Goal: Task Accomplishment & Management: Manage account settings

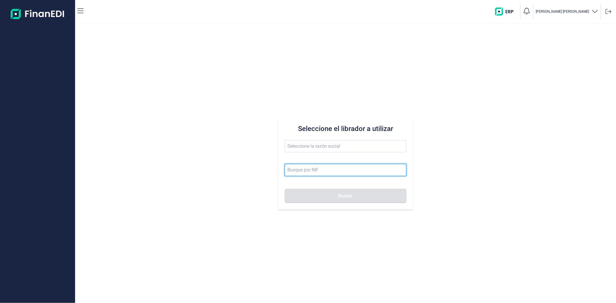
click at [301, 174] on input at bounding box center [345, 170] width 121 height 12
paste input "EVOMEDIA WEB SERVICES CO, LDA"
type input "EVOMEDIA WEB SERVICES CO, LDA"
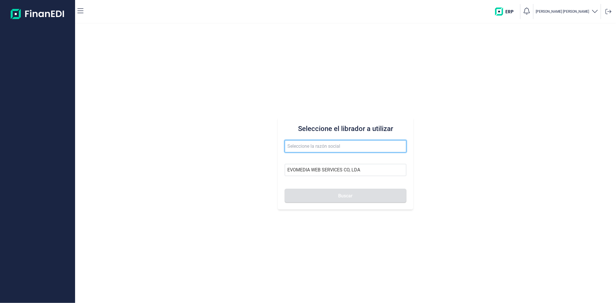
click at [298, 147] on input "text" at bounding box center [345, 146] width 121 height 12
paste input "EVOMEDIA WEB SERVICES CO, LDA"
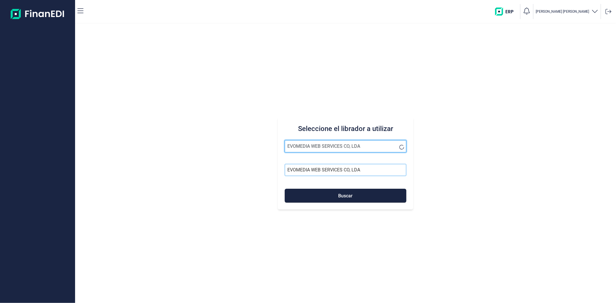
type input "EVOMEDIA WEB SERVICES CO, LDA"
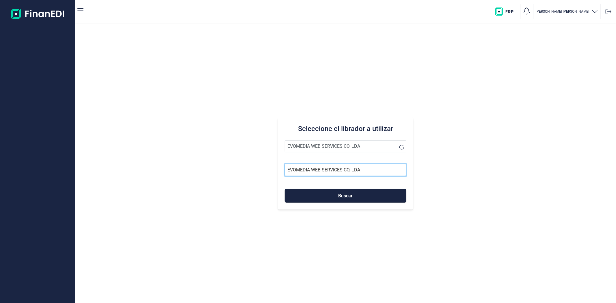
drag, startPoint x: 380, startPoint y: 172, endPoint x: 147, endPoint y: 178, distance: 232.7
click at [147, 178] on div "Seleccione el librador a utilizar EVOMEDIA WEB SERVICES CO, LDA EVOMEDIA WEB SE…" at bounding box center [345, 163] width 541 height 279
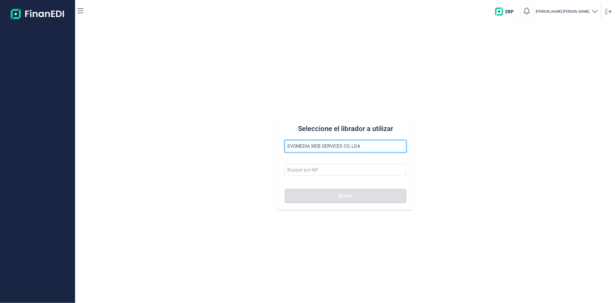
drag, startPoint x: 364, startPoint y: 145, endPoint x: 184, endPoint y: 153, distance: 180.5
click at [184, 153] on div "Seleccione el librador a utilizar EVOMEDIA WEB SERVICES CO, LDA Buscar" at bounding box center [345, 163] width 541 height 279
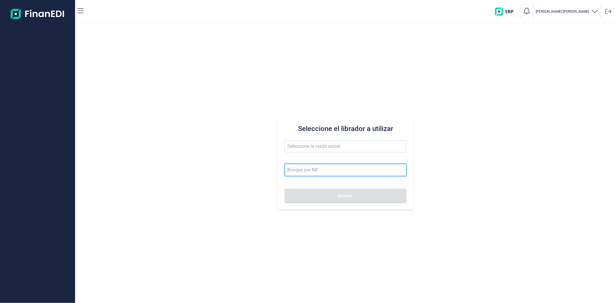
click at [308, 171] on input at bounding box center [345, 170] width 121 height 12
paste input "EVOMEDIA WEB SERVICES CO, LDA"
type input "EVOMEDIA WEB SERVICES CO, LDA"
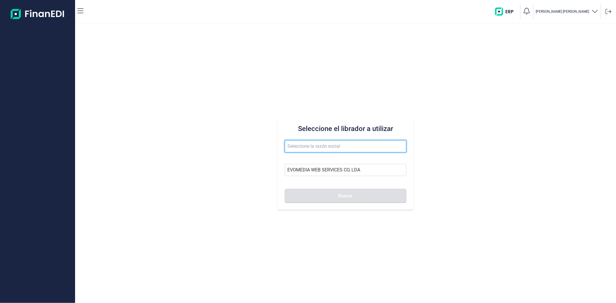
click at [308, 144] on input "text" at bounding box center [345, 146] width 121 height 12
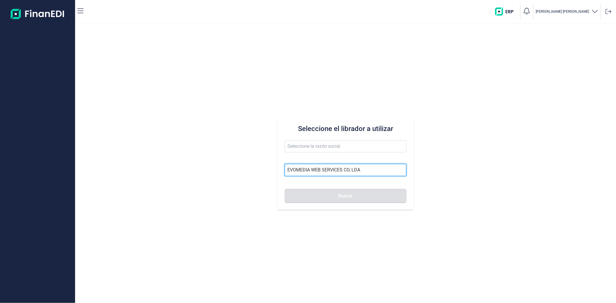
click at [360, 170] on input "EVOMEDIA WEB SERVICES CO, LDA" at bounding box center [345, 170] width 121 height 12
drag, startPoint x: 360, startPoint y: 170, endPoint x: 152, endPoint y: 165, distance: 207.8
click at [165, 165] on div "Seleccione el librador a utilizar EVOMEDIA WEB SERVICES CO, LDA Buscar" at bounding box center [345, 163] width 541 height 279
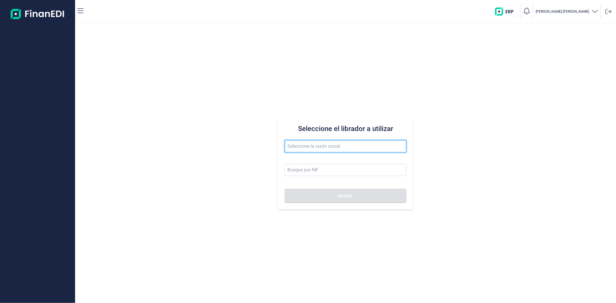
click at [295, 150] on input "text" at bounding box center [345, 146] width 121 height 12
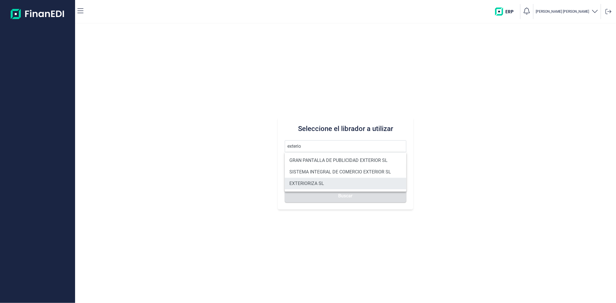
click at [302, 184] on li "EXTERIORIZA SL" at bounding box center [345, 184] width 121 height 12
type input "EXTERIORIZA SL"
type input "B54734207"
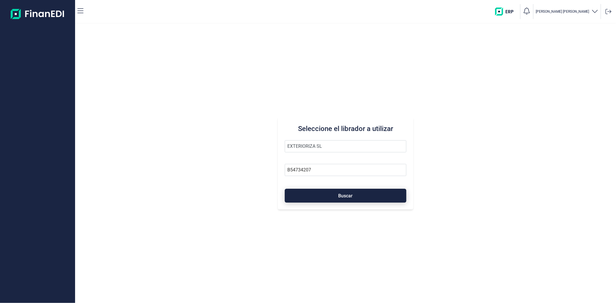
click at [304, 198] on button "Buscar" at bounding box center [345, 196] width 121 height 14
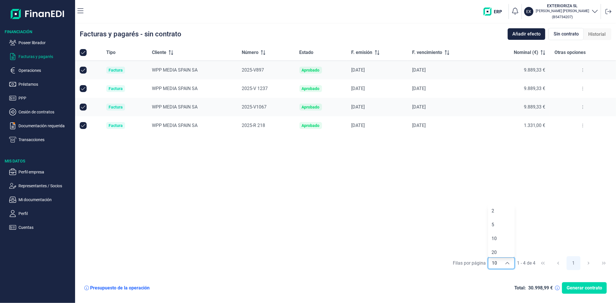
click at [332, 209] on div "Tipo Cliente Número Estado F. emisión F. vencimiento Nominal (€) Otras opciones…" at bounding box center [345, 148] width 541 height 209
click at [30, 70] on p "Operaciones" at bounding box center [45, 70] width 54 height 7
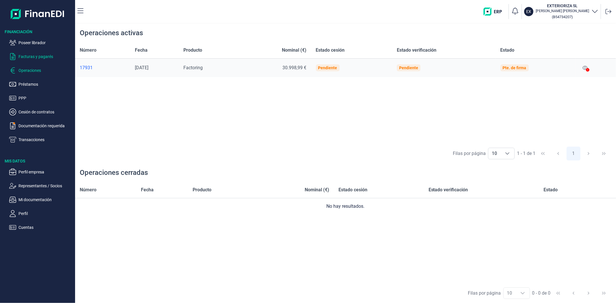
click at [30, 58] on p "Facturas y pagarés" at bounding box center [45, 56] width 54 height 7
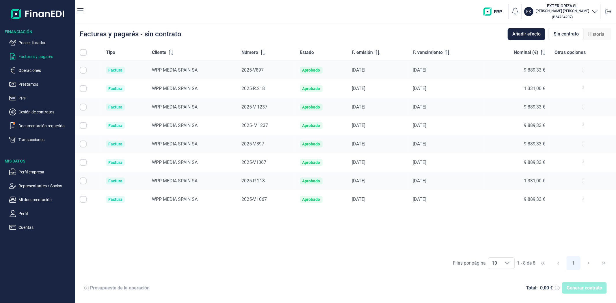
checkbox input "true"
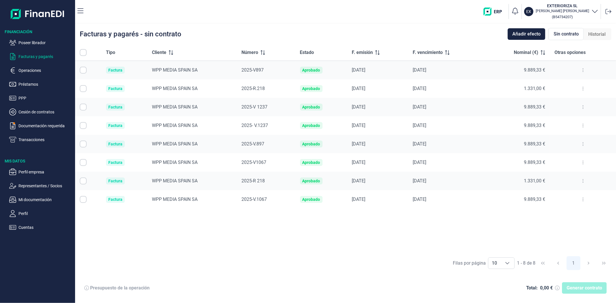
checkbox input "true"
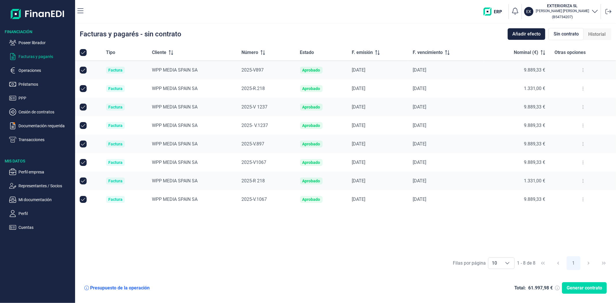
checkbox input "true"
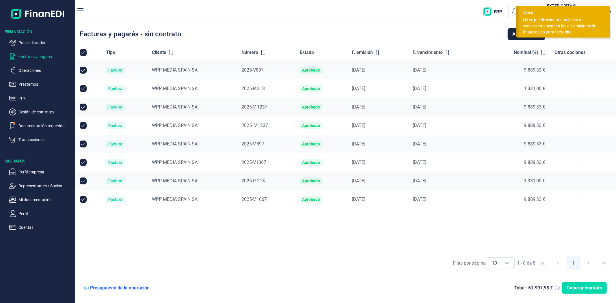
click at [564, 25] on div "No se puede asingar una fecha de vencimiento menor a los días mínimos de financ…" at bounding box center [562, 26] width 78 height 18
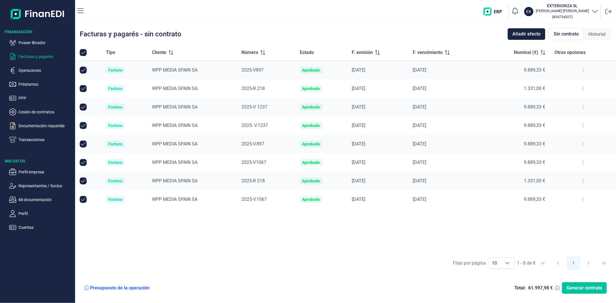
click at [599, 289] on span "Generar contrato" at bounding box center [583, 288] width 35 height 7
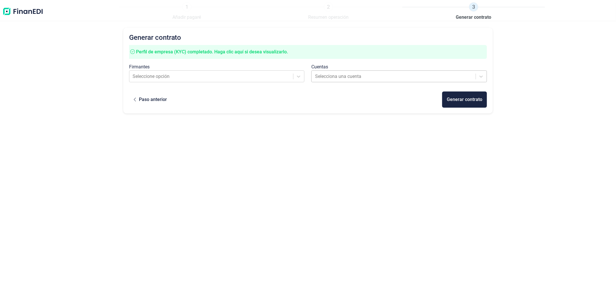
click at [325, 78] on div at bounding box center [394, 76] width 158 height 8
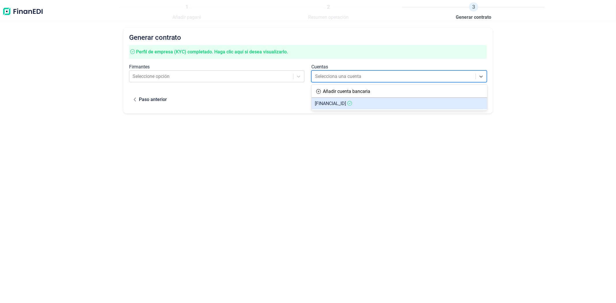
click at [339, 105] on span "ES8221003480472200017441" at bounding box center [330, 103] width 31 height 5
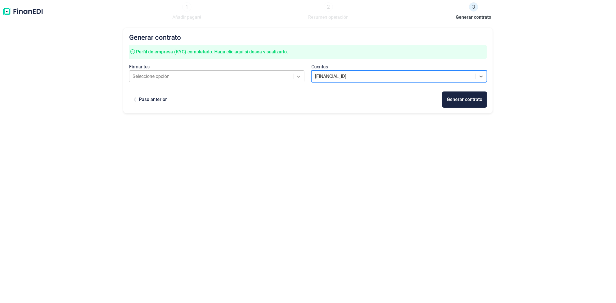
click at [302, 75] on div at bounding box center [298, 76] width 10 height 10
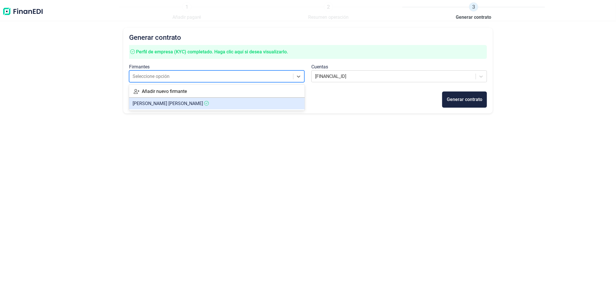
click at [267, 104] on article "RUBEN JOSE MARTINEZ SILVESTRE" at bounding box center [216, 104] width 175 height 12
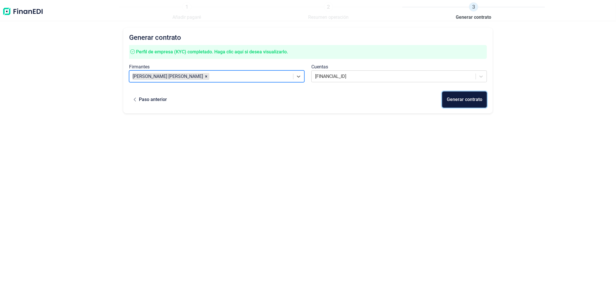
click at [469, 97] on div "Generar contrato" at bounding box center [463, 99] width 35 height 7
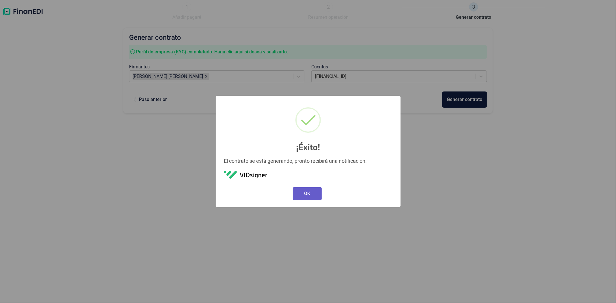
click at [306, 193] on button "OK" at bounding box center [307, 193] width 29 height 13
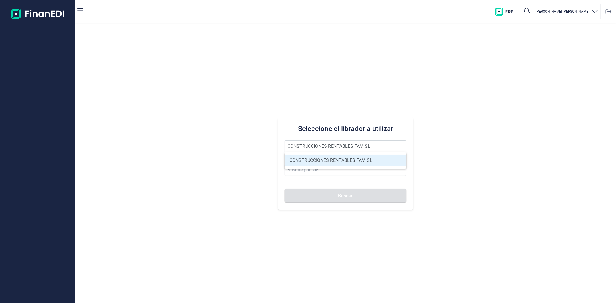
type input "CONSTRUCCIONES RENTABLES FAM SL"
click at [336, 162] on li "CONSTRUCCIONES RENTABLES FAM SL" at bounding box center [345, 161] width 121 height 12
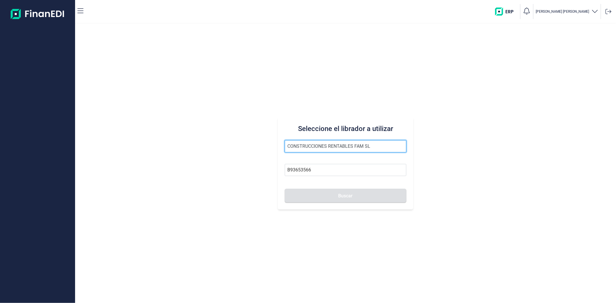
type input "B93653566"
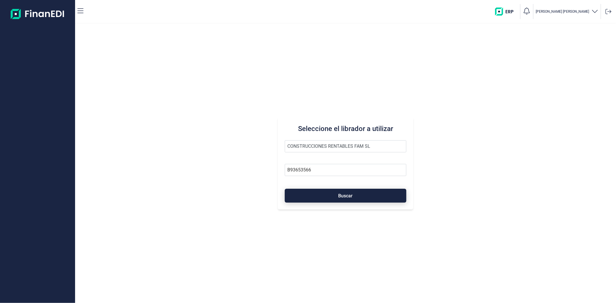
click at [345, 197] on span "Buscar" at bounding box center [345, 196] width 14 height 4
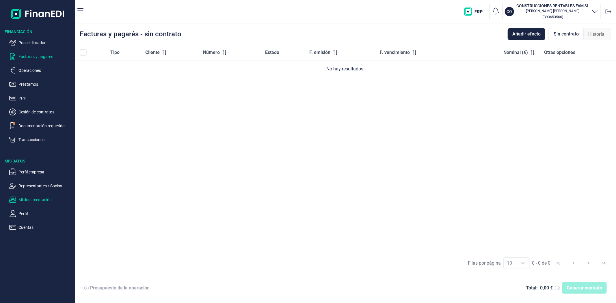
click at [40, 201] on p "Mi documentación" at bounding box center [45, 199] width 54 height 7
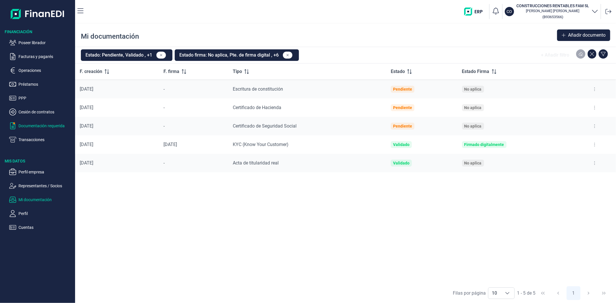
click at [36, 127] on p "Documentación requerida" at bounding box center [45, 125] width 54 height 7
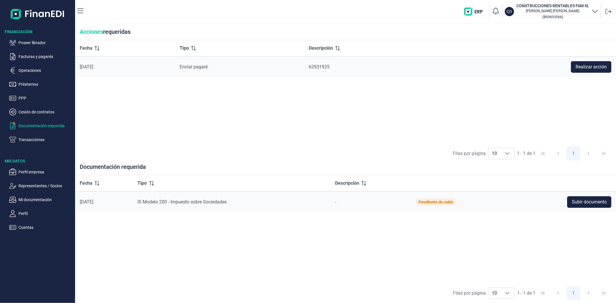
click at [26, 70] on p "Operaciones" at bounding box center [45, 70] width 54 height 7
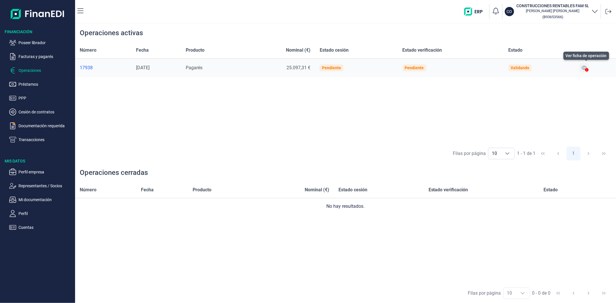
click at [586, 66] on icon at bounding box center [583, 68] width 5 height 5
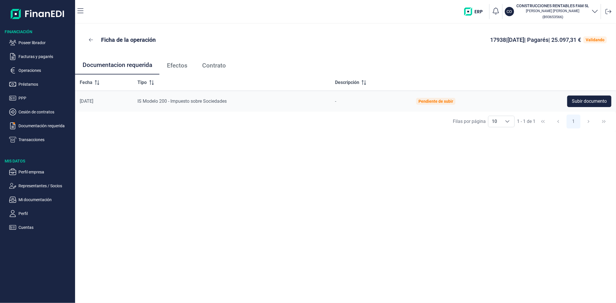
click at [168, 64] on span "Efectos" at bounding box center [177, 66] width 20 height 6
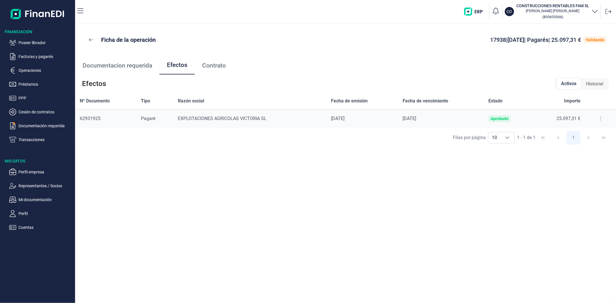
click at [599, 121] on button at bounding box center [600, 118] width 10 height 9
click at [590, 131] on span "Detalles efecto" at bounding box center [581, 133] width 26 height 6
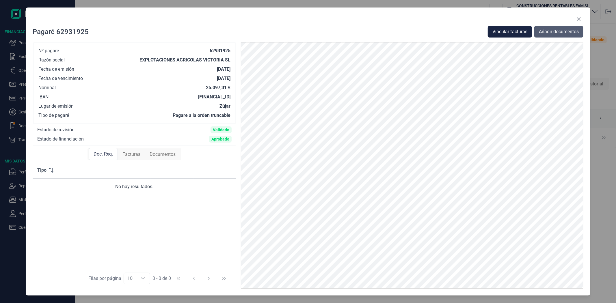
click at [549, 33] on span "Añadir documentos" at bounding box center [559, 31] width 40 height 7
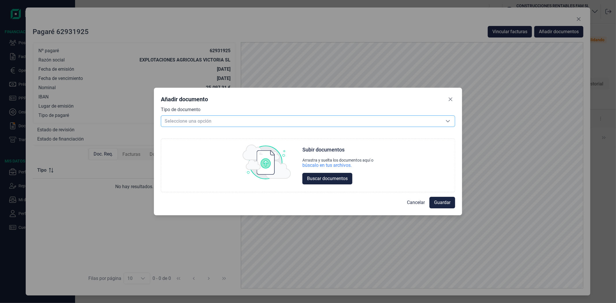
click at [299, 123] on span "Seleccione una opción" at bounding box center [301, 121] width 280 height 11
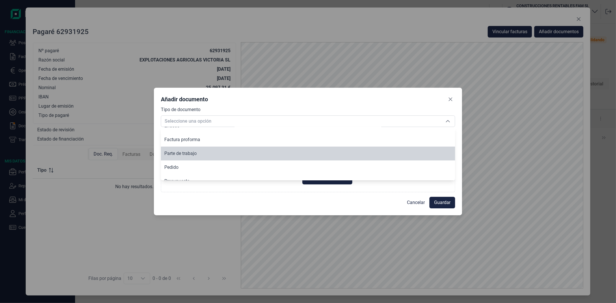
scroll to position [71, 0]
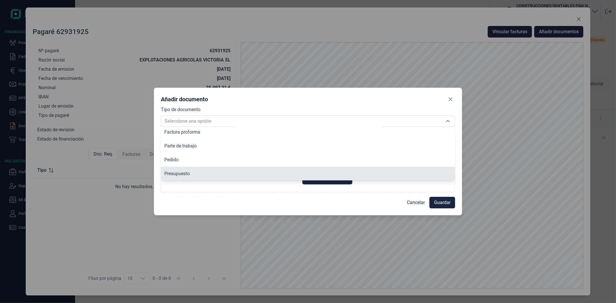
click at [186, 169] on li "Presupuesto" at bounding box center [308, 174] width 294 height 14
type input "Presupuesto"
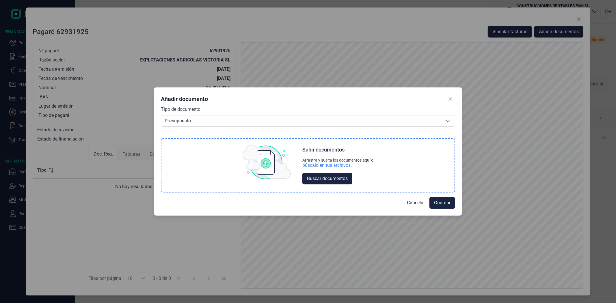
click at [325, 165] on div "búscalo en tus archivos." at bounding box center [326, 165] width 49 height 6
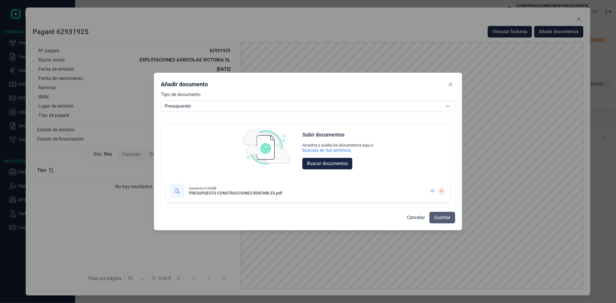
click at [439, 217] on span "Guardar" at bounding box center [442, 217] width 16 height 7
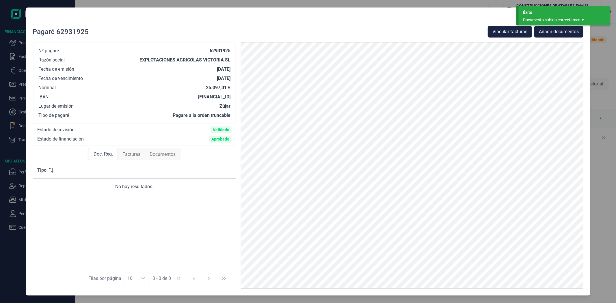
click at [544, 13] on div "Éxito" at bounding box center [564, 13] width 83 height 6
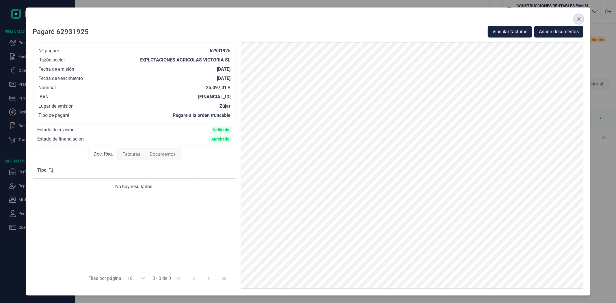
click at [578, 18] on icon "Close" at bounding box center [578, 19] width 5 height 5
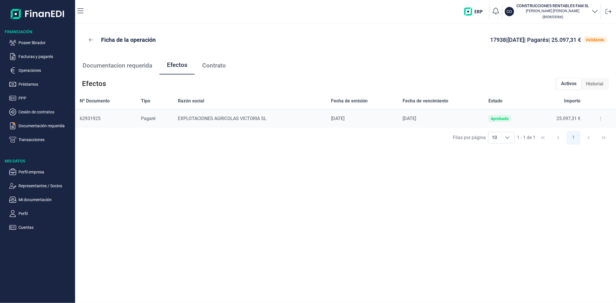
click at [383, 266] on div "Ficha de la operación 17938 | 24/09/2025 | Pagarés | 25.097,31 € Validando Docu…" at bounding box center [345, 163] width 541 height 279
click at [198, 37] on div "Ficha de la operación 17938 | 24/09/2025 | Pagarés | 25.097,31 € Validando" at bounding box center [345, 40] width 522 height 14
click at [113, 12] on div "CO CONSTRUCCIONES RENTABLES FAM SL Laura Martin Peña ( B93653566 )" at bounding box center [350, 11] width 525 height 18
click at [226, 40] on div "Ficha de la operación 17938 | 24/09/2025 | Pagarés | 25.097,31 € Validando" at bounding box center [345, 40] width 522 height 14
click at [226, 32] on div "Ficha de la operación 17938 | 24/09/2025 | Pagarés | 25.097,31 € Validando" at bounding box center [345, 40] width 541 height 32
